Goal: Check status: Check status

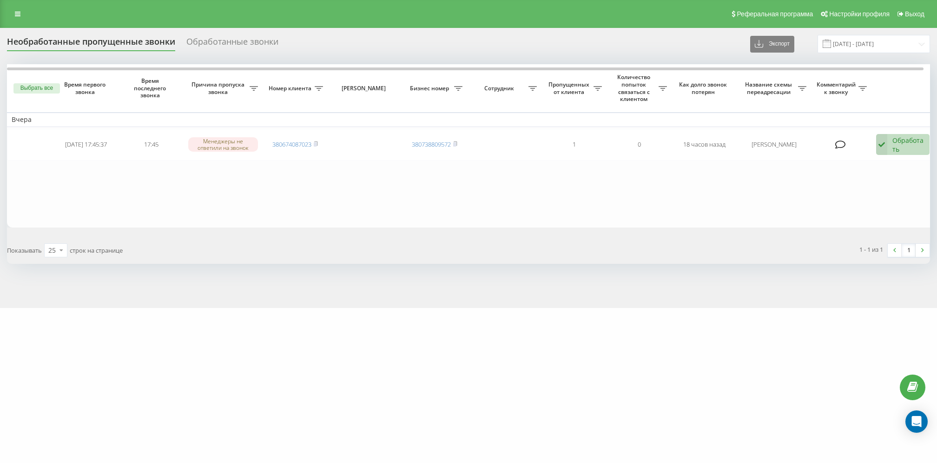
click at [214, 39] on div "Обработанные звонки" at bounding box center [232, 44] width 92 height 14
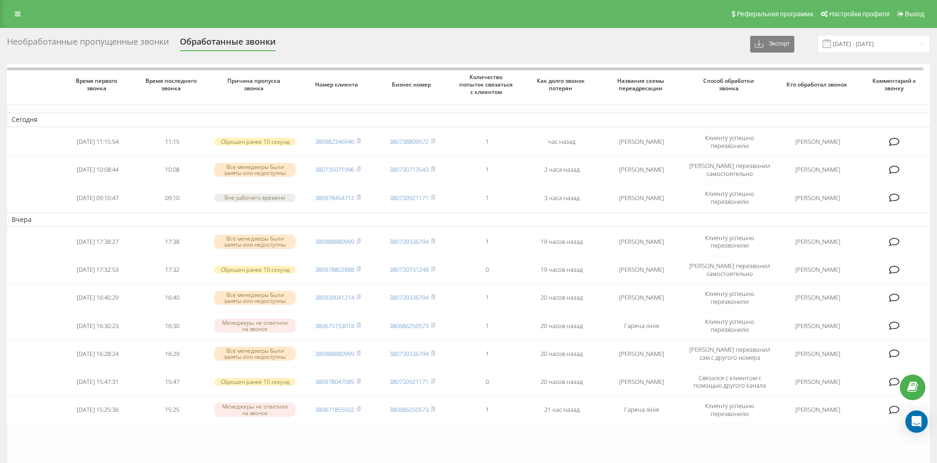
click at [158, 37] on div "Необработанные пропущенные звонки" at bounding box center [88, 44] width 162 height 14
